Goal: Information Seeking & Learning: Find specific fact

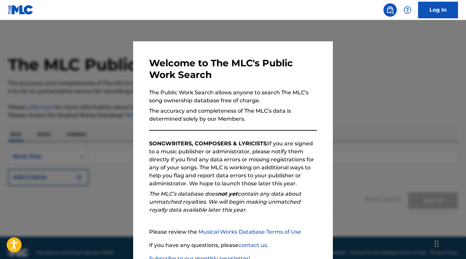
scroll to position [10, 0]
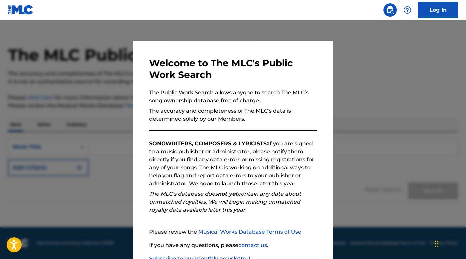
click at [369, 182] on div at bounding box center [233, 149] width 466 height 259
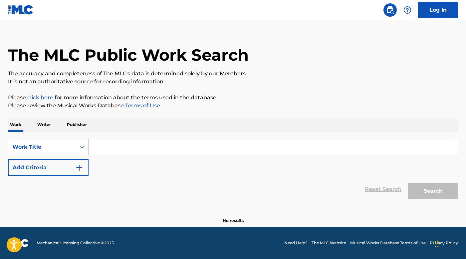
click at [53, 127] on div "Work Writer Publisher" at bounding box center [233, 125] width 450 height 14
click at [47, 124] on p "Writer" at bounding box center [44, 125] width 18 height 14
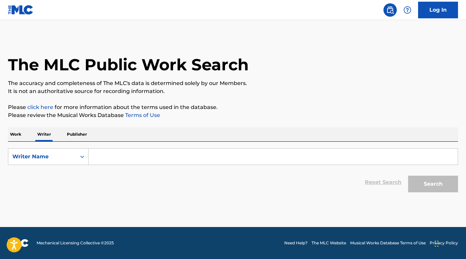
click at [98, 157] on input "Search Form" at bounding box center [273, 157] width 369 height 16
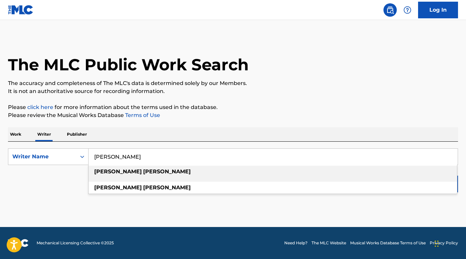
type input "[PERSON_NAME]"
click at [99, 174] on strong "[PERSON_NAME]" at bounding box center [118, 171] width 48 height 6
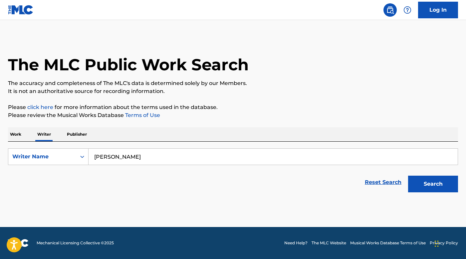
click at [429, 183] on button "Search" at bounding box center [433, 184] width 50 height 17
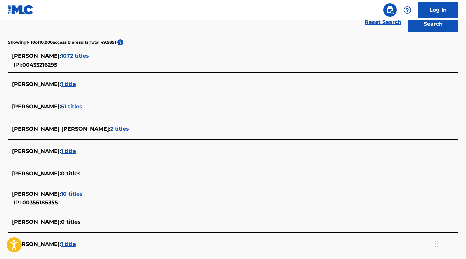
scroll to position [147, 0]
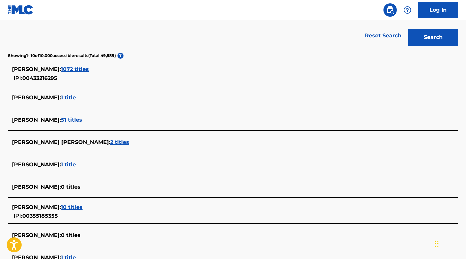
click at [75, 69] on span "1072 titles" at bounding box center [75, 69] width 28 height 6
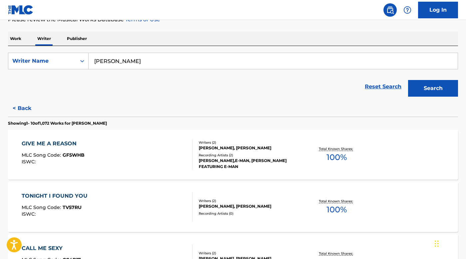
scroll to position [81, 0]
